Goal: Task Accomplishment & Management: Manage account settings

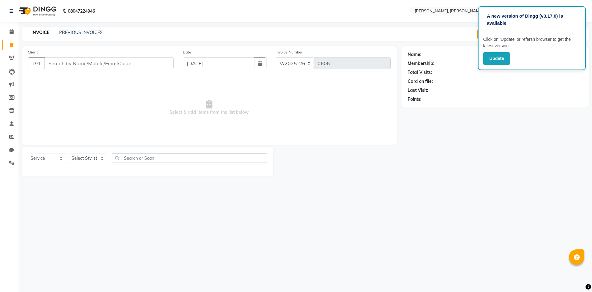
select select "5264"
select select "service"
click at [9, 30] on span at bounding box center [11, 31] width 11 height 7
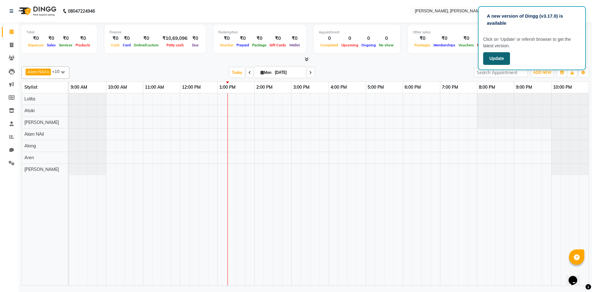
click at [501, 57] on button "Update" at bounding box center [497, 58] width 27 height 13
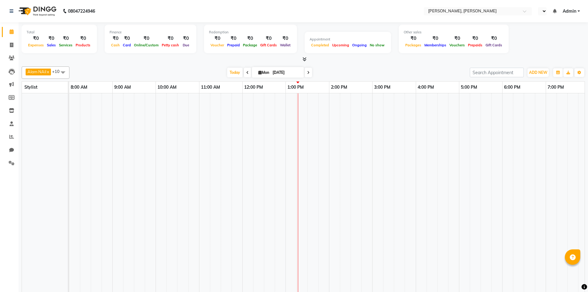
select select "en"
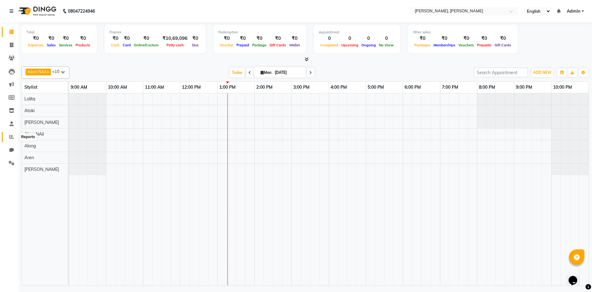
click at [11, 136] on icon at bounding box center [11, 136] width 5 height 5
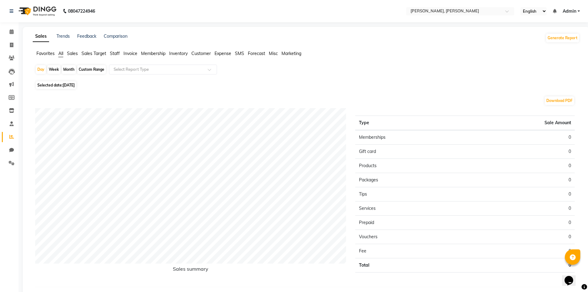
click at [68, 68] on div "Month" at bounding box center [69, 69] width 14 height 9
select select "9"
select select "2025"
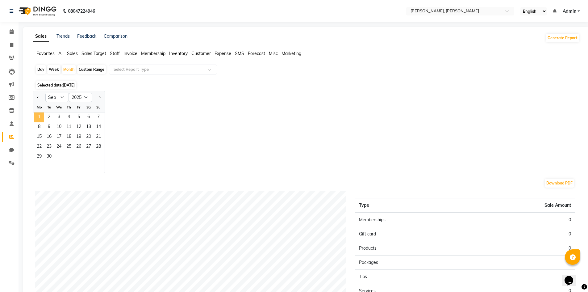
click at [41, 117] on span "1" at bounding box center [39, 117] width 10 height 10
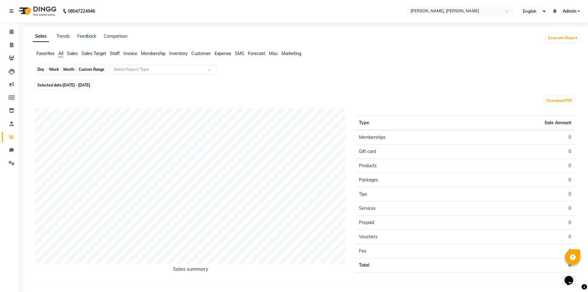
click at [75, 70] on div "Month" at bounding box center [69, 69] width 14 height 9
select select "9"
select select "2025"
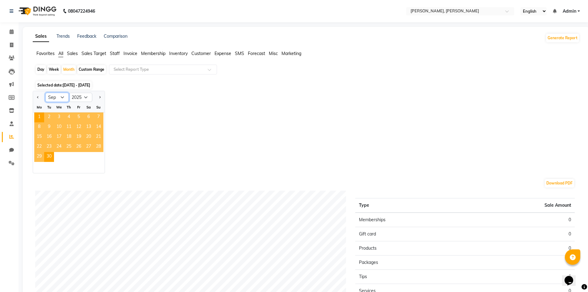
click at [63, 99] on select "Jan Feb Mar Apr May Jun Jul Aug Sep Oct Nov Dec" at bounding box center [56, 97] width 23 height 9
select select "8"
click at [45, 93] on select "Jan Feb Mar Apr May Jun Jul Aug Sep Oct Nov Dec" at bounding box center [56, 97] width 23 height 9
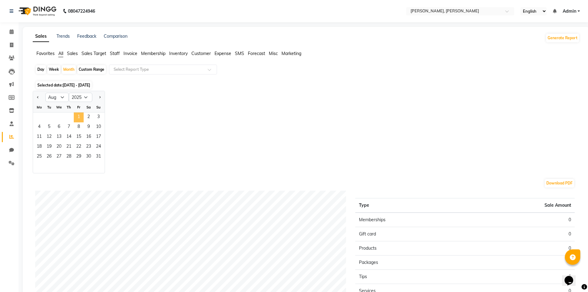
click at [82, 118] on span "1" at bounding box center [79, 117] width 10 height 10
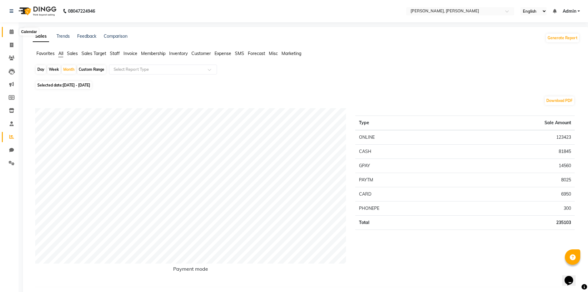
click at [13, 32] on icon at bounding box center [12, 31] width 4 height 5
